Goal: Task Accomplishment & Management: Manage account settings

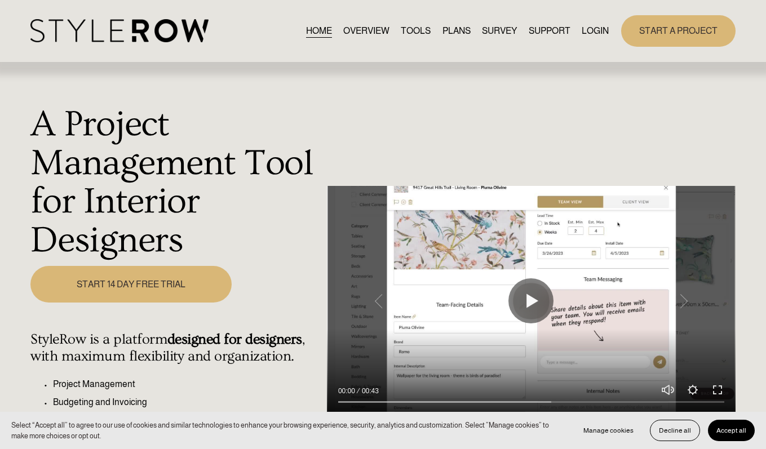
click at [596, 26] on link "LOGIN" at bounding box center [595, 30] width 27 height 15
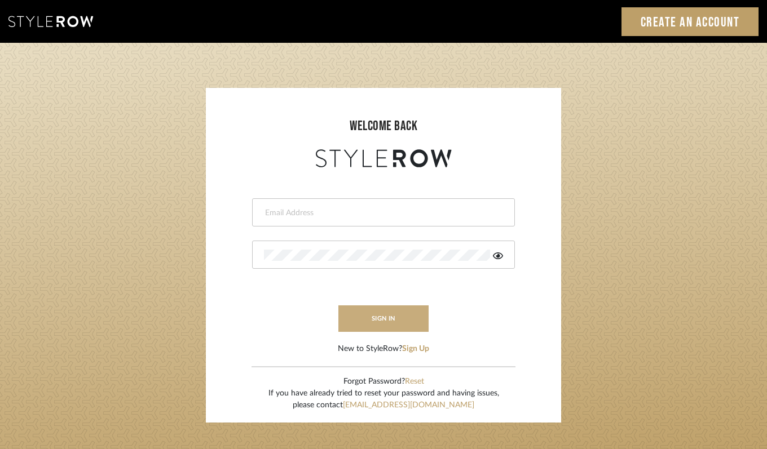
type input "felicia@onyxandoakinteriors.com"
click at [391, 324] on button "sign in" at bounding box center [383, 318] width 90 height 26
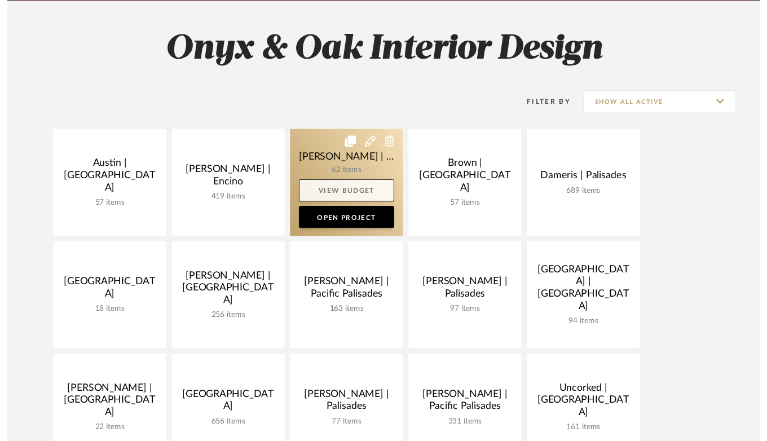
scroll to position [248, 0]
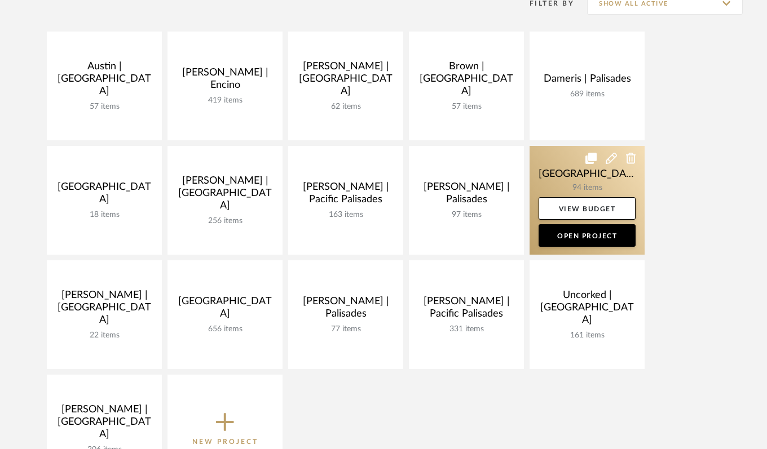
click at [557, 182] on link at bounding box center [586, 200] width 115 height 109
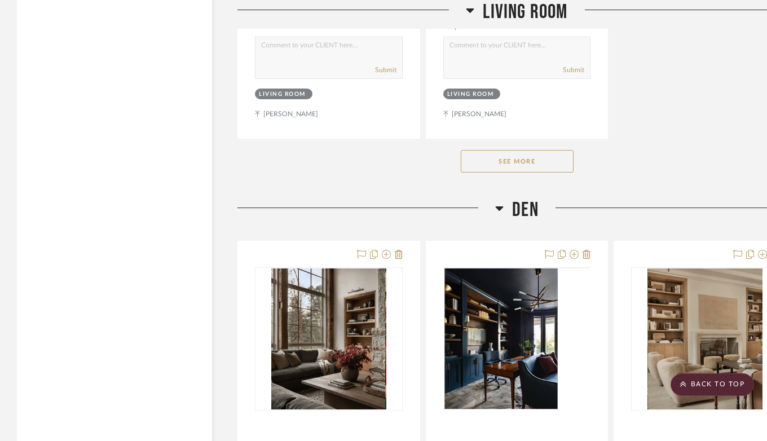
scroll to position [9213, 0]
